Goal: Information Seeking & Learning: Learn about a topic

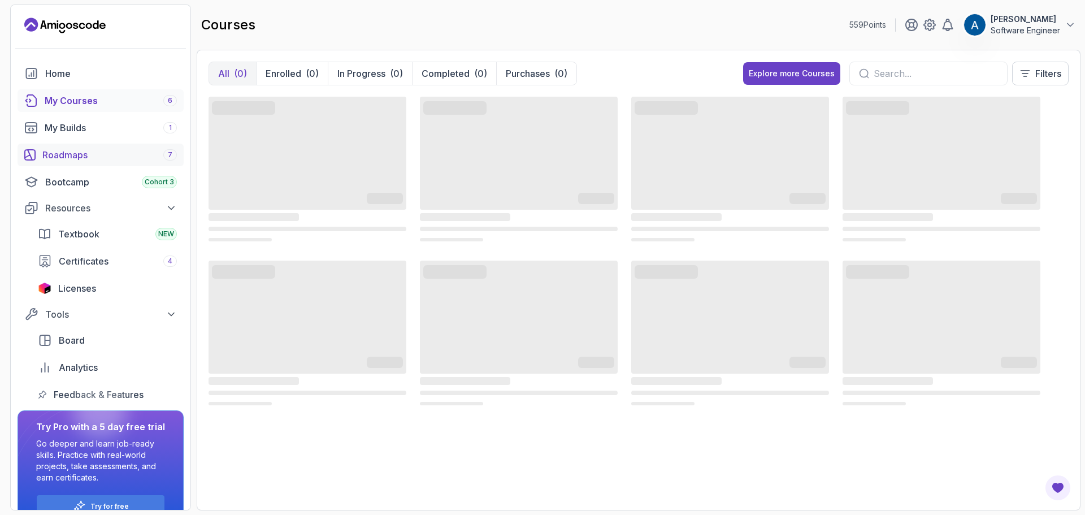
click at [84, 156] on div "Roadmaps 7" at bounding box center [109, 155] width 134 height 14
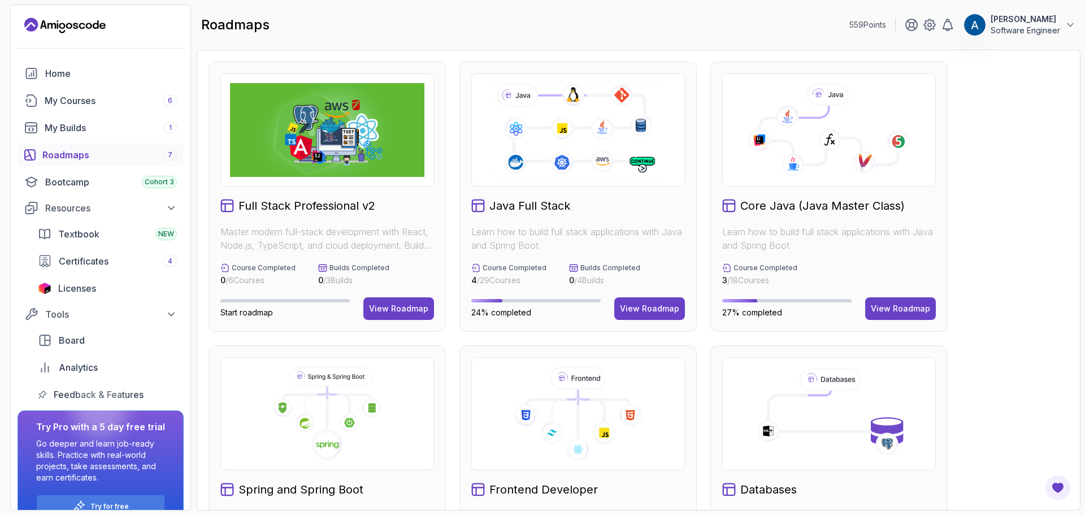
click at [545, 210] on h2 "Java Full Stack" at bounding box center [529, 206] width 81 height 16
click at [654, 312] on div "View Roadmap" at bounding box center [649, 308] width 59 height 11
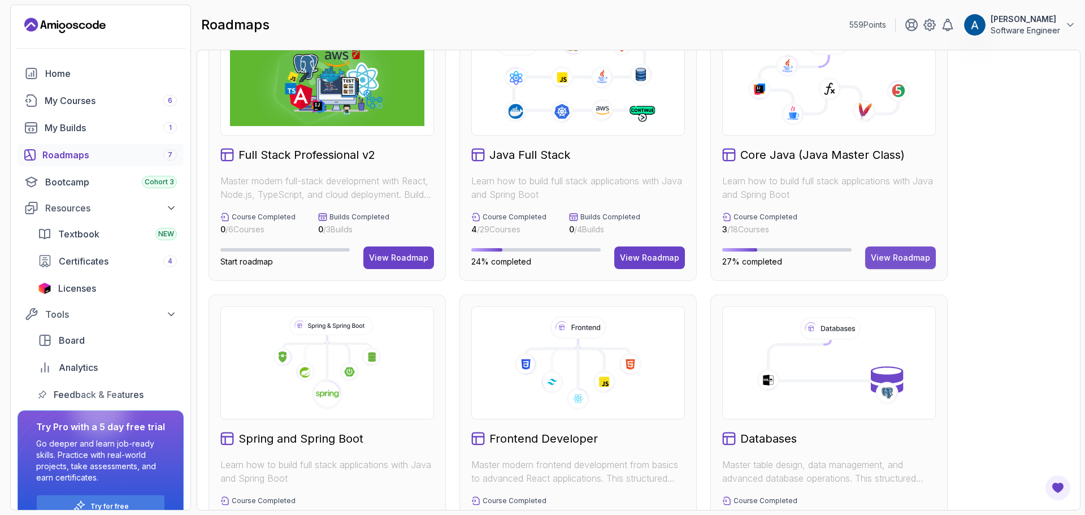
scroll to position [113, 0]
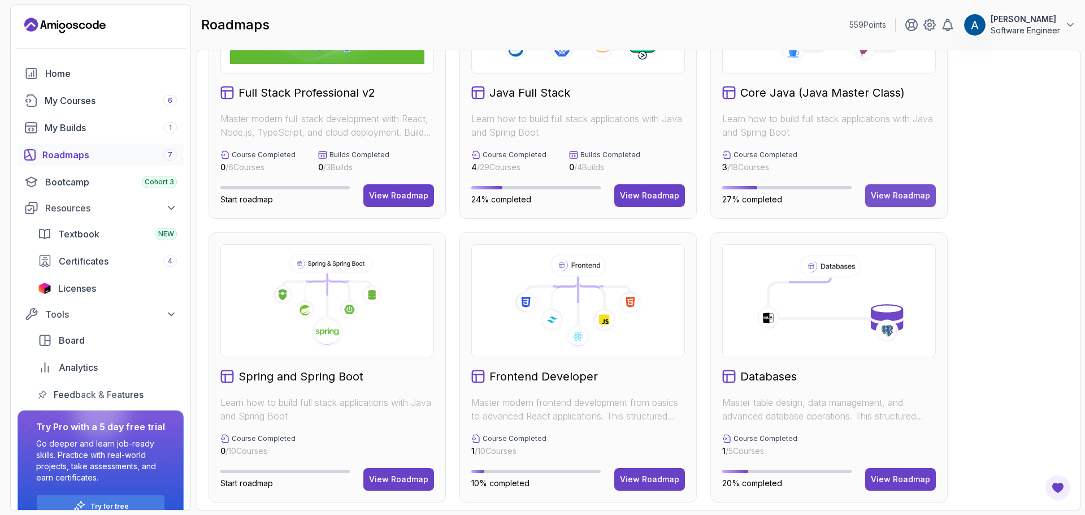
click at [913, 200] on div "View Roadmap" at bounding box center [900, 195] width 59 height 11
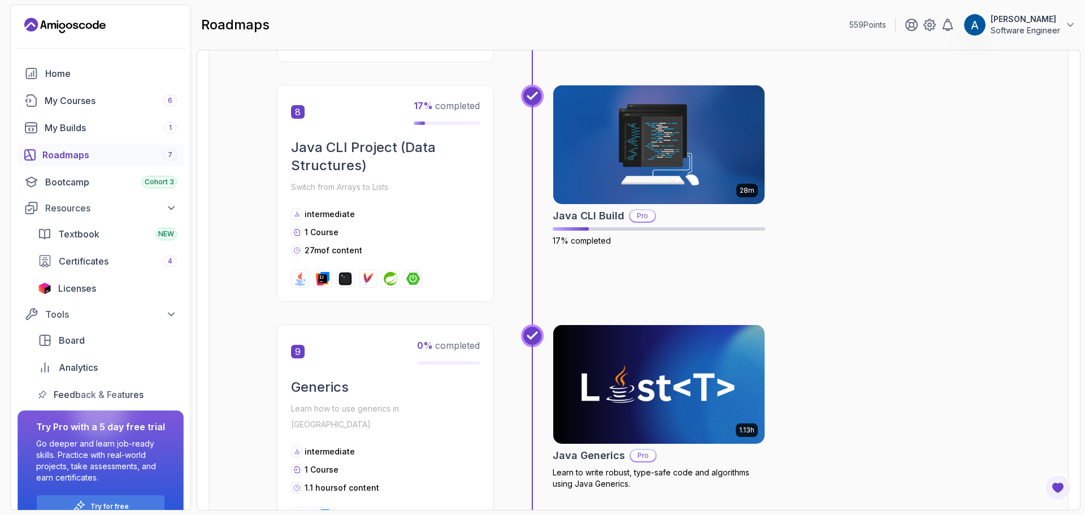
scroll to position [1752, 0]
